Goal: Transaction & Acquisition: Purchase product/service

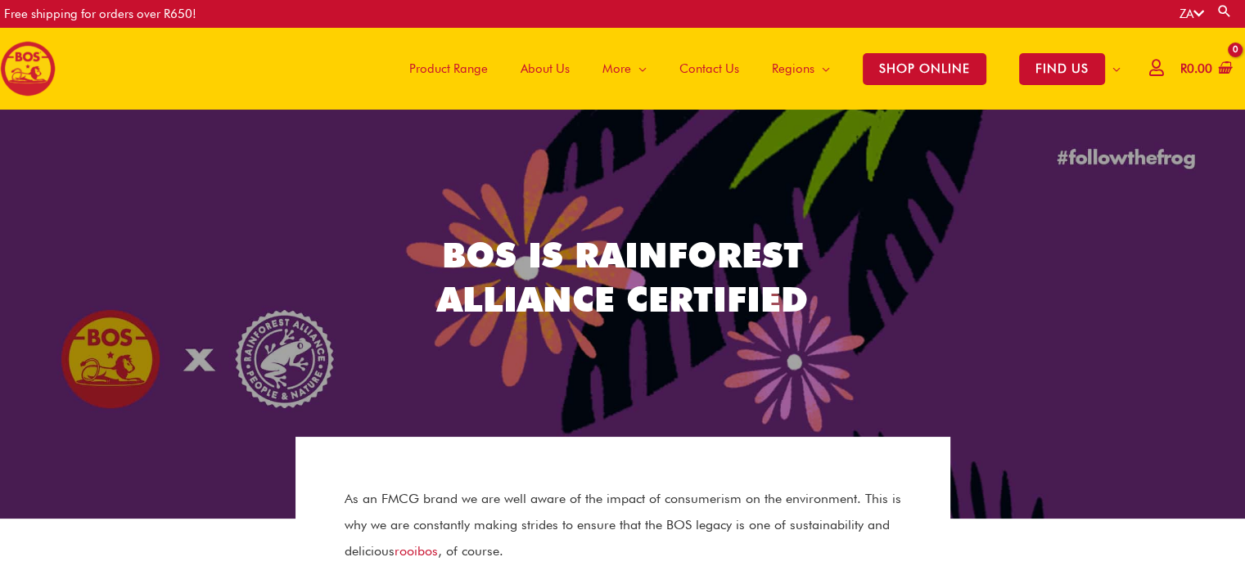
click at [527, 60] on span "About Us" at bounding box center [545, 68] width 49 height 49
click at [450, 70] on span "Product Range" at bounding box center [448, 68] width 79 height 49
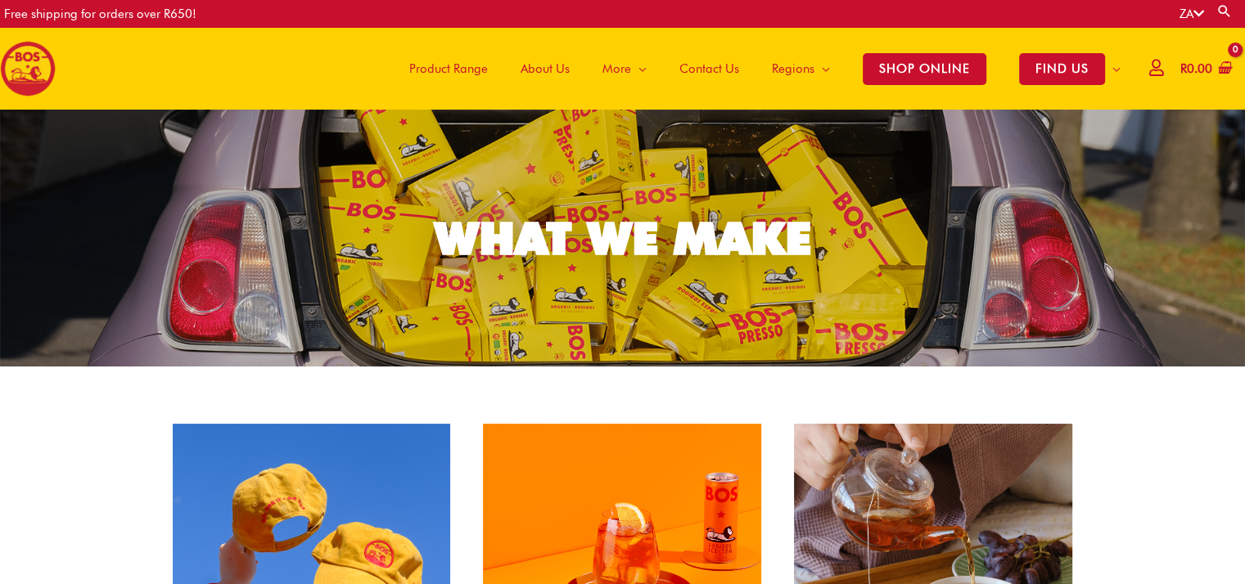
click at [456, 70] on span "Product Range" at bounding box center [448, 68] width 79 height 49
click at [896, 63] on span "SHOP ONLINE" at bounding box center [925, 69] width 124 height 32
